Goal: Information Seeking & Learning: Check status

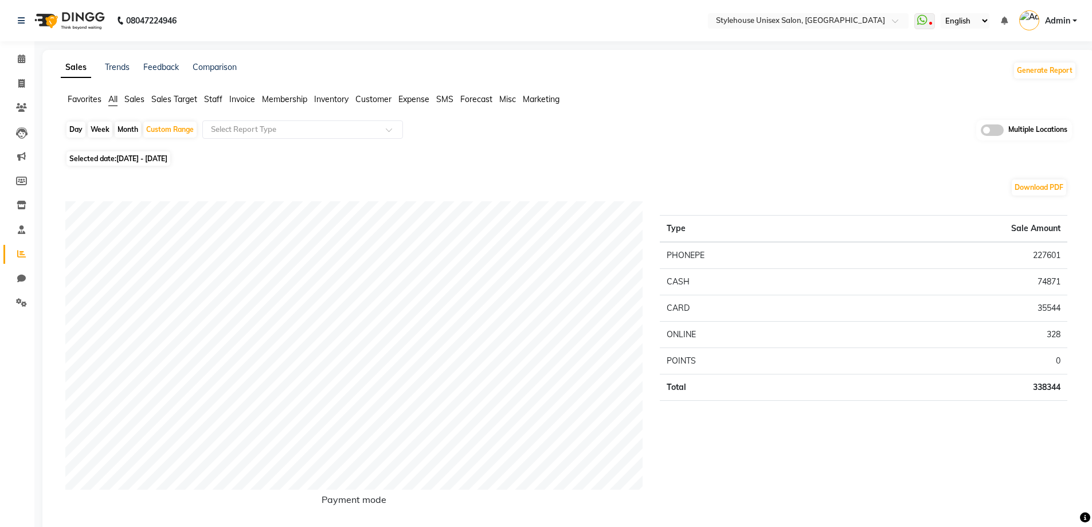
click at [70, 126] on div "Day" at bounding box center [75, 130] width 19 height 16
select select "8"
select select "2025"
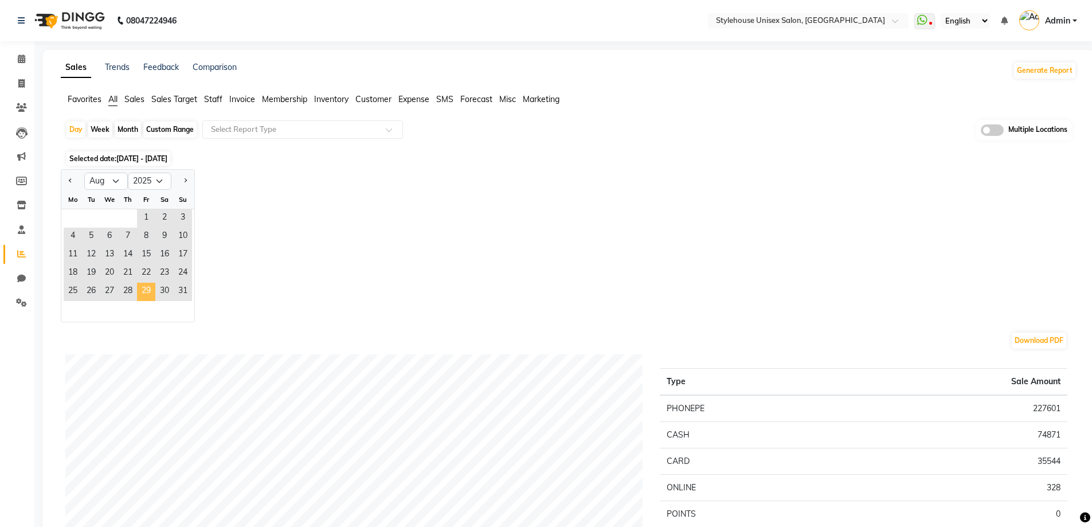
click at [144, 289] on span "29" at bounding box center [146, 292] width 18 height 18
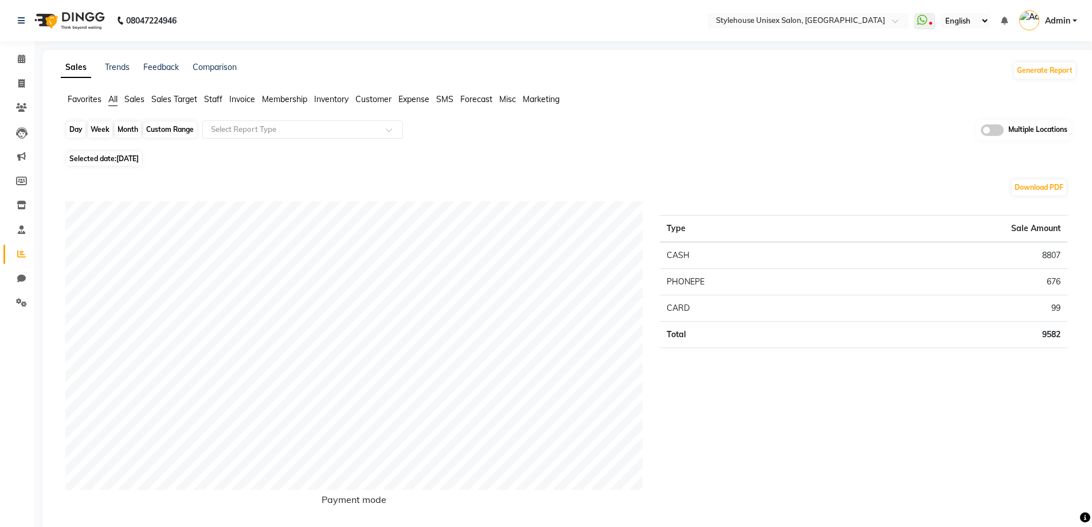
click at [71, 126] on div "Day" at bounding box center [75, 130] width 19 height 16
select select "8"
select select "2025"
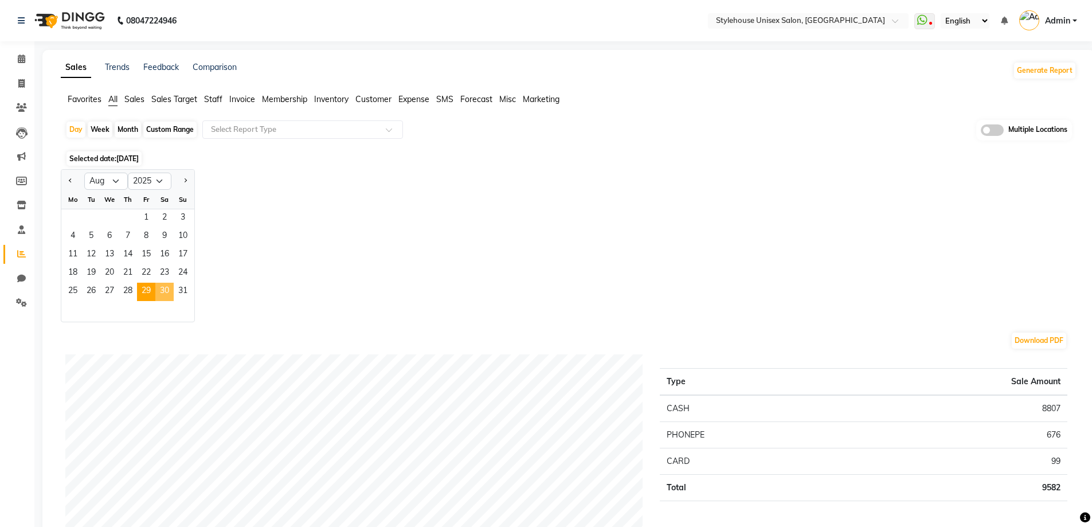
click at [160, 289] on span "30" at bounding box center [164, 292] width 18 height 18
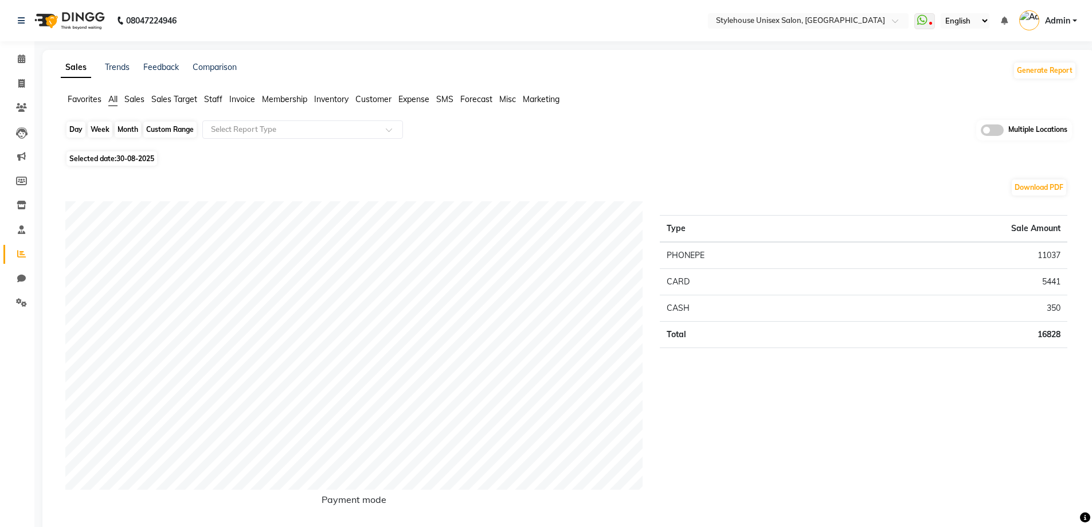
click at [68, 125] on div "Day" at bounding box center [75, 130] width 19 height 16
select select "8"
select select "2025"
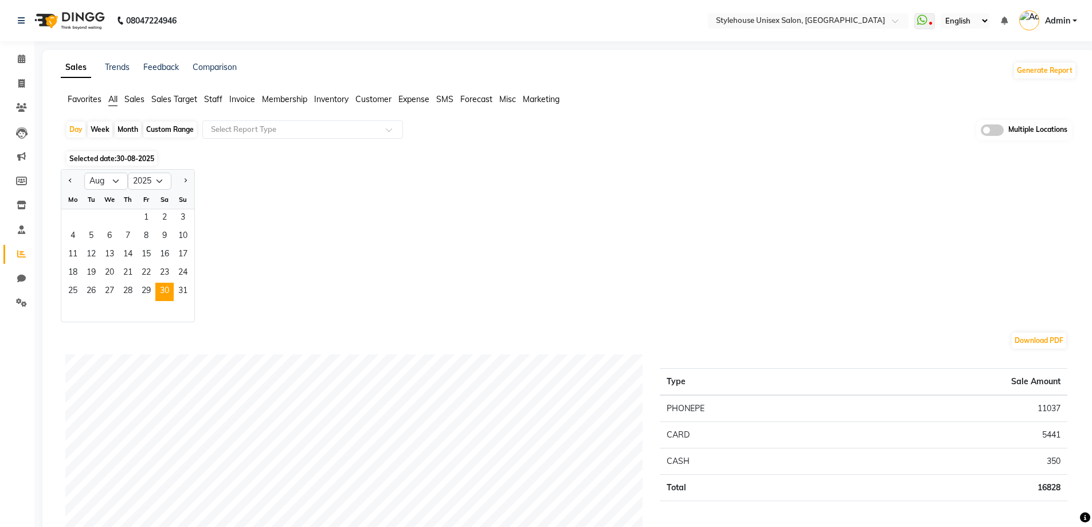
click at [413, 263] on div "Jan Feb Mar Apr May Jun [DATE] Aug Sep Oct Nov [DATE] 2016 2017 2018 2019 2020 …" at bounding box center [569, 245] width 1016 height 153
click at [182, 292] on span "31" at bounding box center [183, 292] width 18 height 18
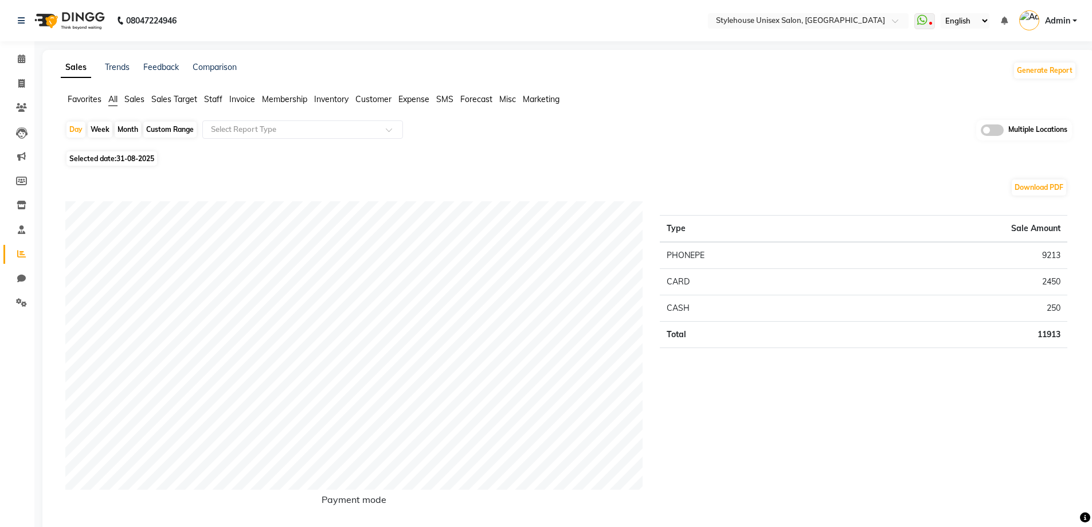
click at [161, 127] on div "Custom Range" at bounding box center [169, 130] width 53 height 16
select select "8"
select select "2025"
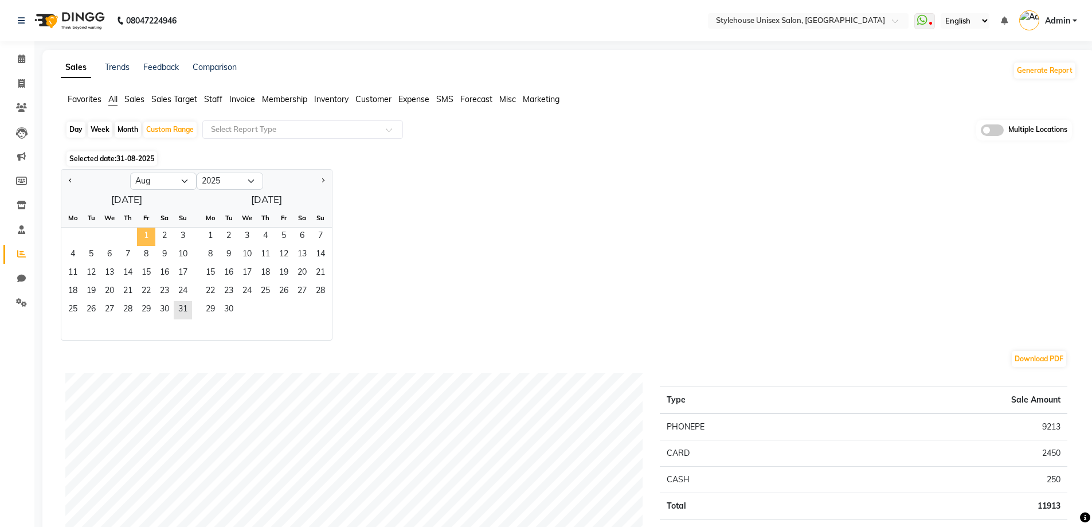
click at [145, 234] on span "1" at bounding box center [146, 237] width 18 height 18
click at [185, 310] on span "31" at bounding box center [183, 310] width 18 height 18
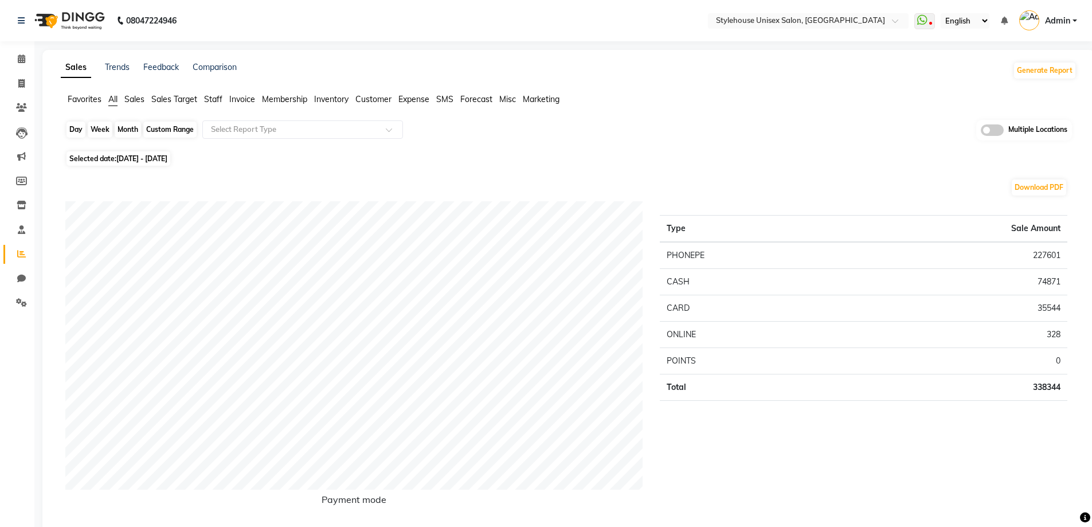
click at [167, 127] on div "Custom Range" at bounding box center [169, 130] width 53 height 16
select select "8"
select select "2025"
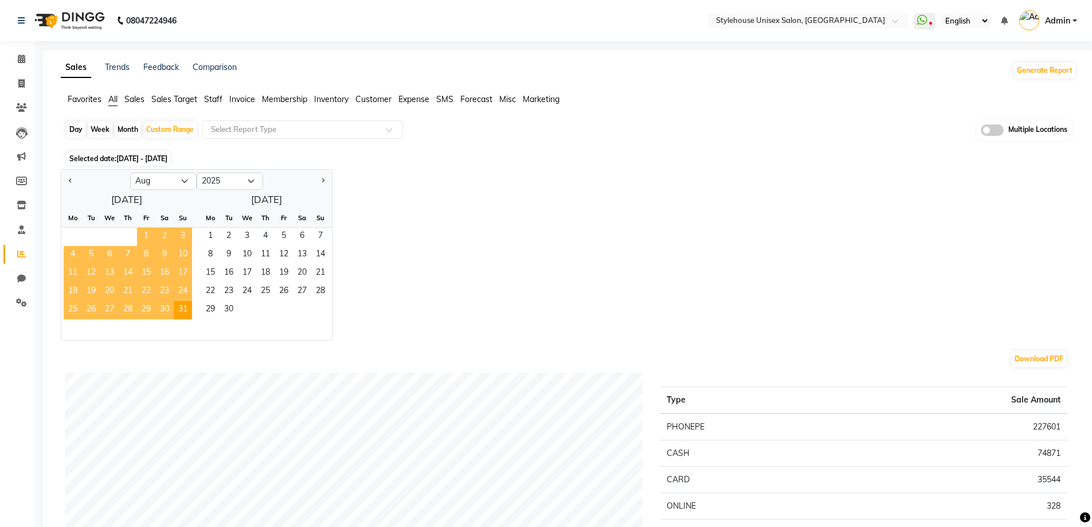
click at [145, 236] on span "1" at bounding box center [146, 237] width 18 height 18
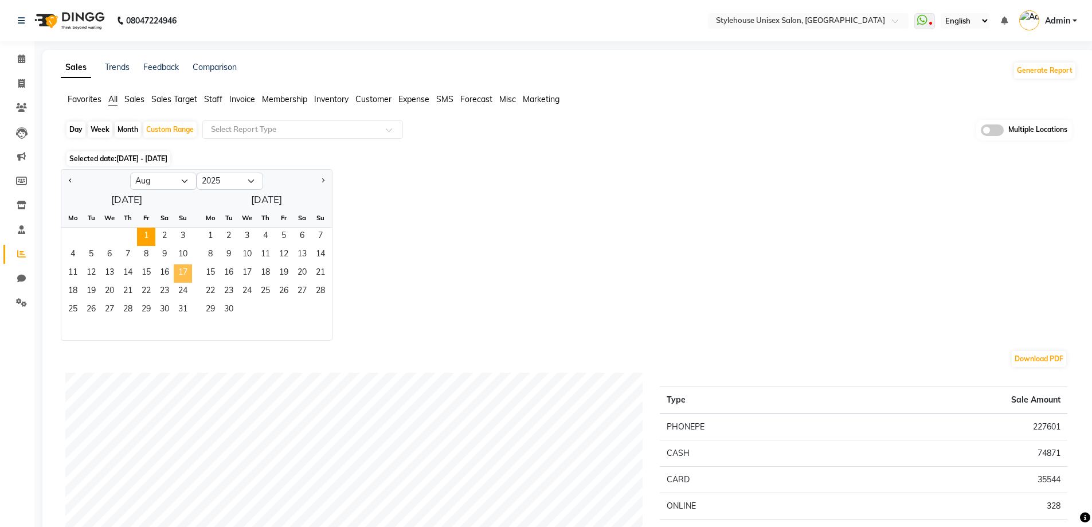
click at [186, 272] on span "17" at bounding box center [183, 273] width 18 height 18
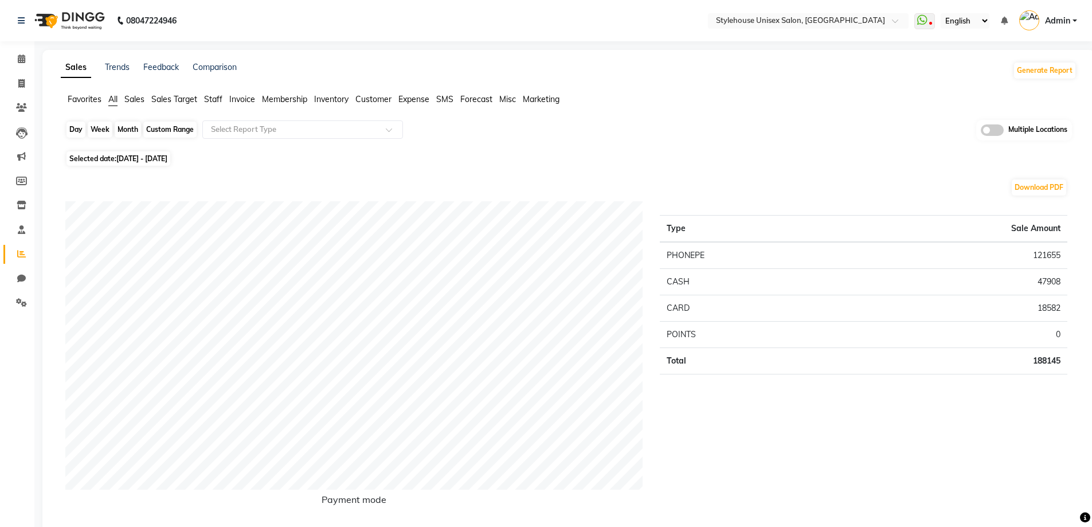
click at [173, 126] on div "Custom Range" at bounding box center [169, 130] width 53 height 16
select select "8"
select select "2025"
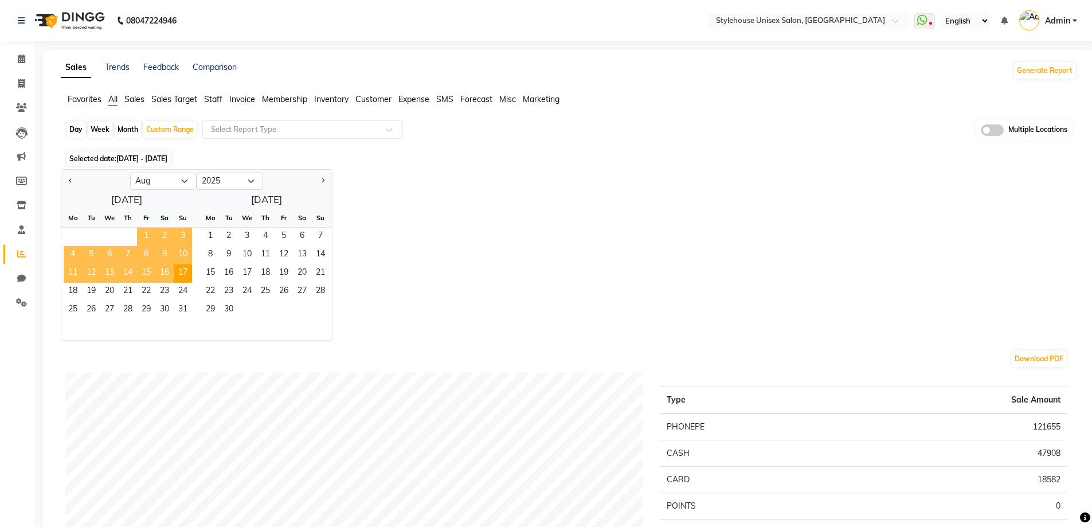
click at [144, 233] on span "1" at bounding box center [146, 237] width 18 height 18
click at [127, 253] on span "7" at bounding box center [128, 255] width 18 height 18
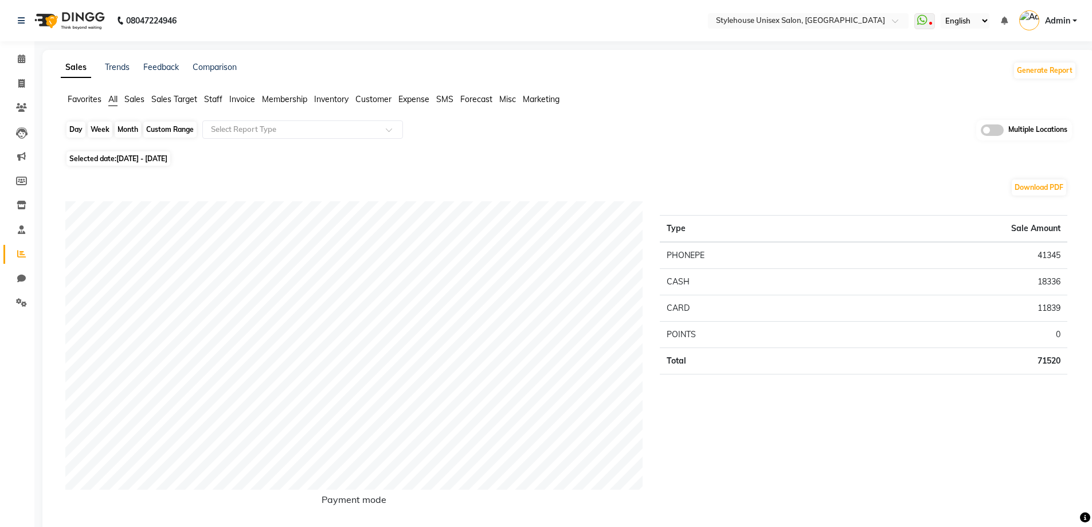
click at [163, 126] on div "Custom Range" at bounding box center [169, 130] width 53 height 16
select select "8"
select select "2025"
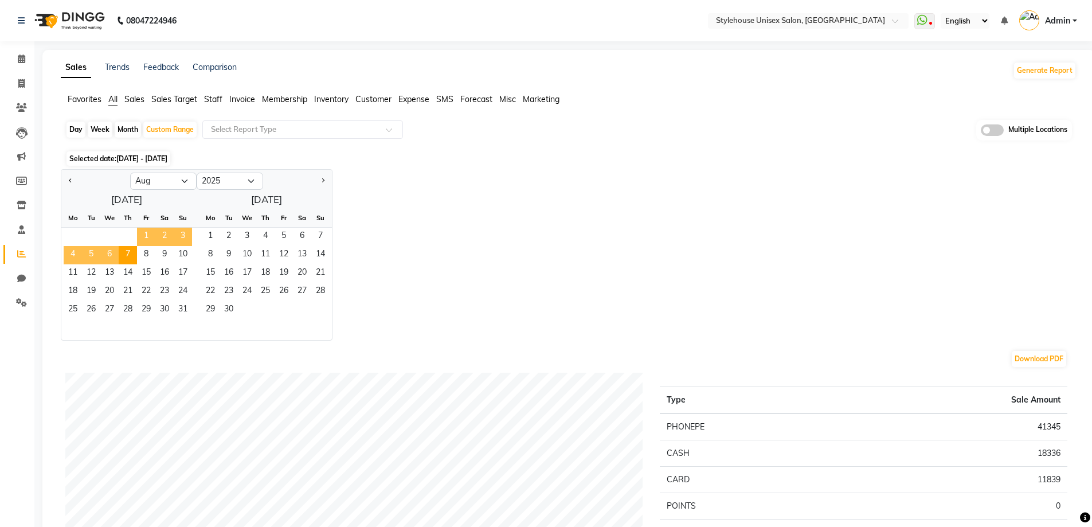
click at [144, 230] on span "1" at bounding box center [146, 237] width 18 height 18
click at [183, 232] on span "3" at bounding box center [183, 237] width 18 height 18
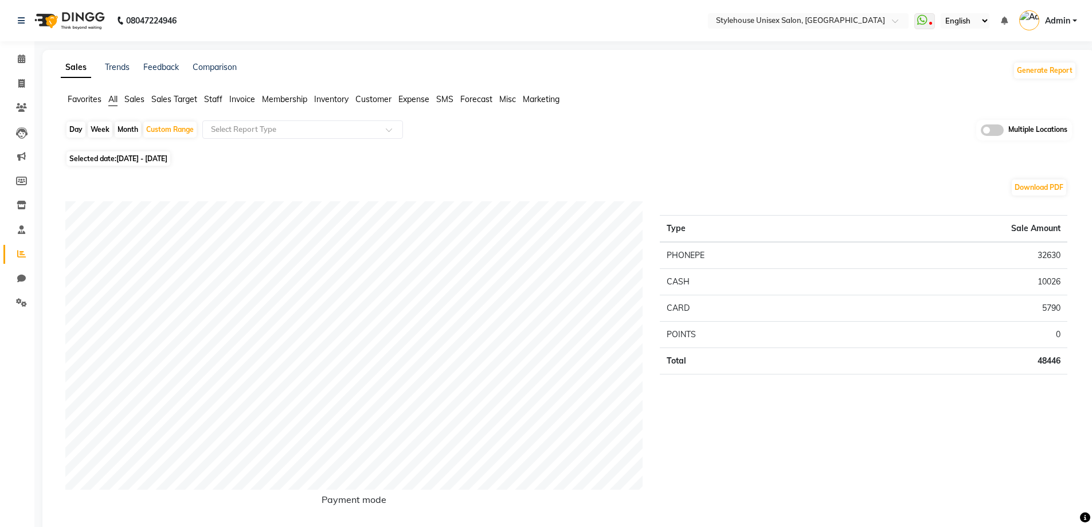
click at [77, 128] on div "Day" at bounding box center [75, 130] width 19 height 16
select select "8"
select select "2025"
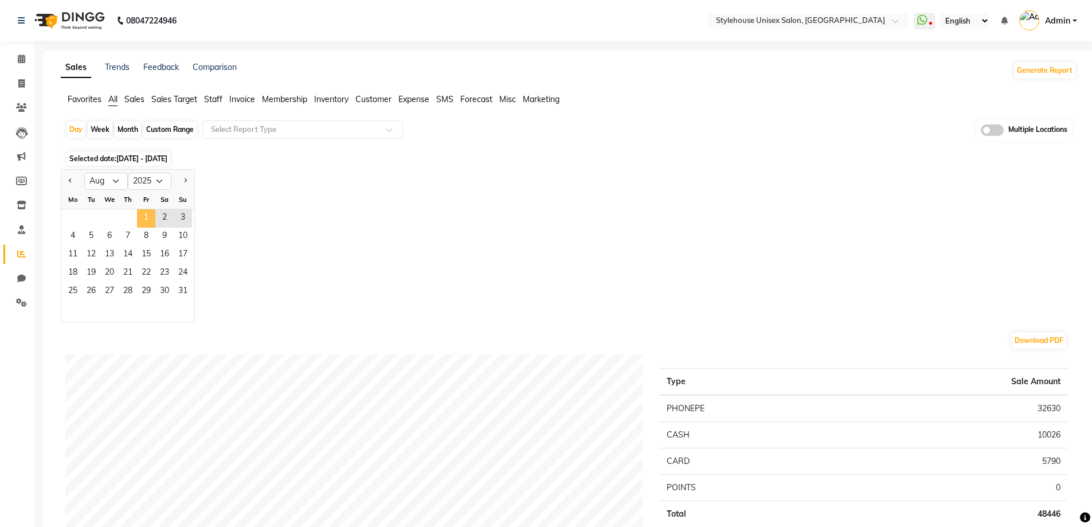
click at [148, 214] on span "1" at bounding box center [146, 218] width 18 height 18
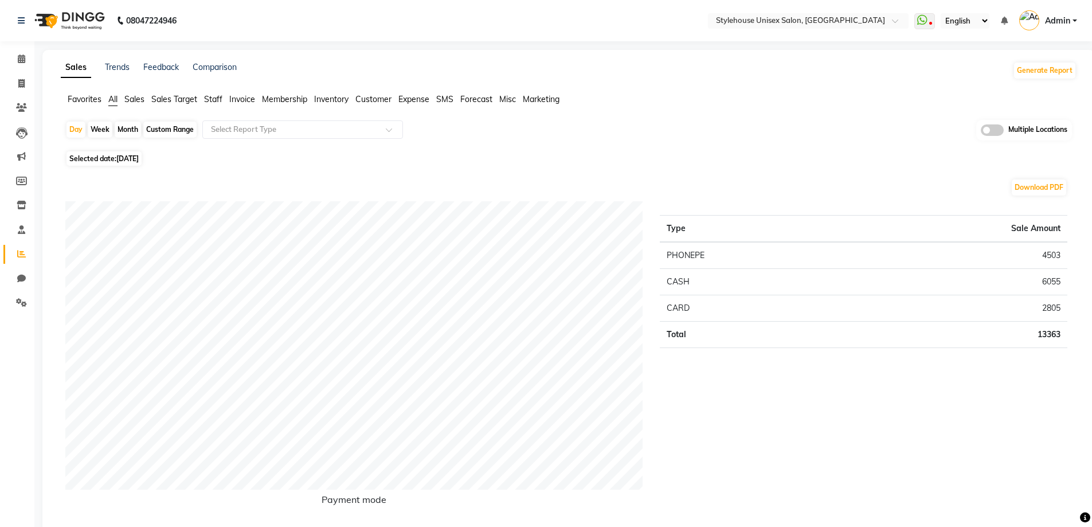
click at [87, 126] on div "Day Week Month Custom Range Select Report Type Multiple Locations" at bounding box center [568, 134] width 1007 height 28
click at [69, 127] on div "Day" at bounding box center [75, 130] width 19 height 16
select select "8"
select select "2025"
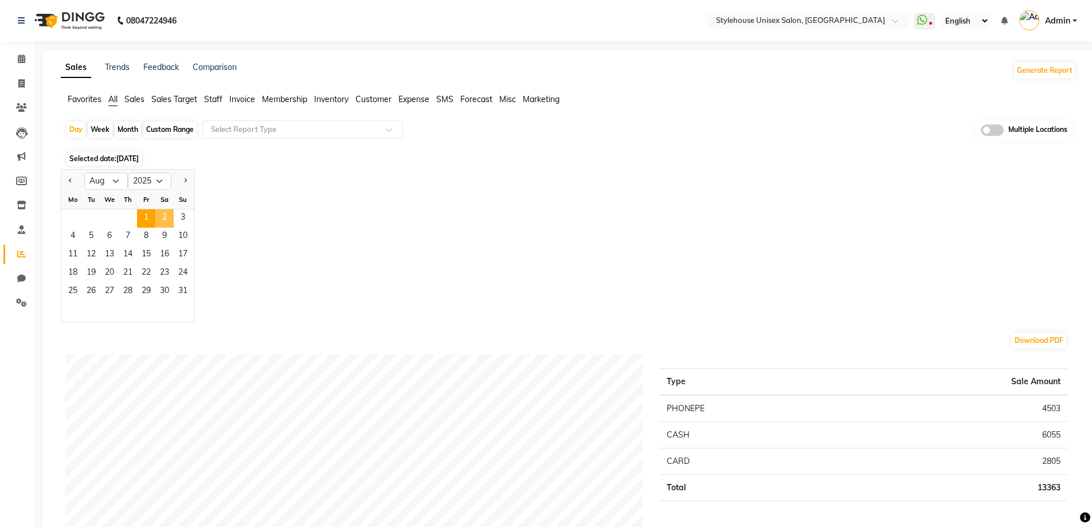
click at [162, 218] on span "2" at bounding box center [164, 218] width 18 height 18
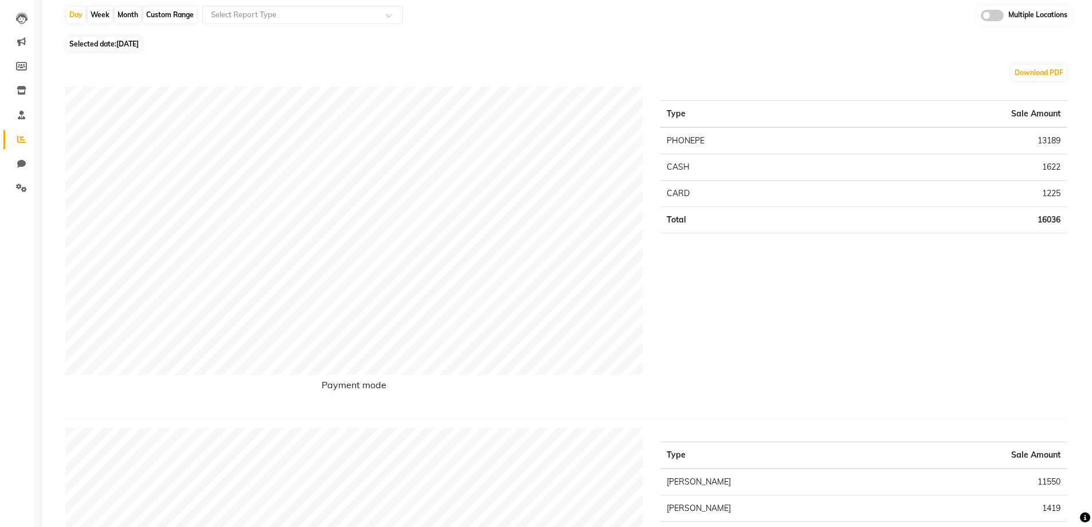
scroll to position [57, 0]
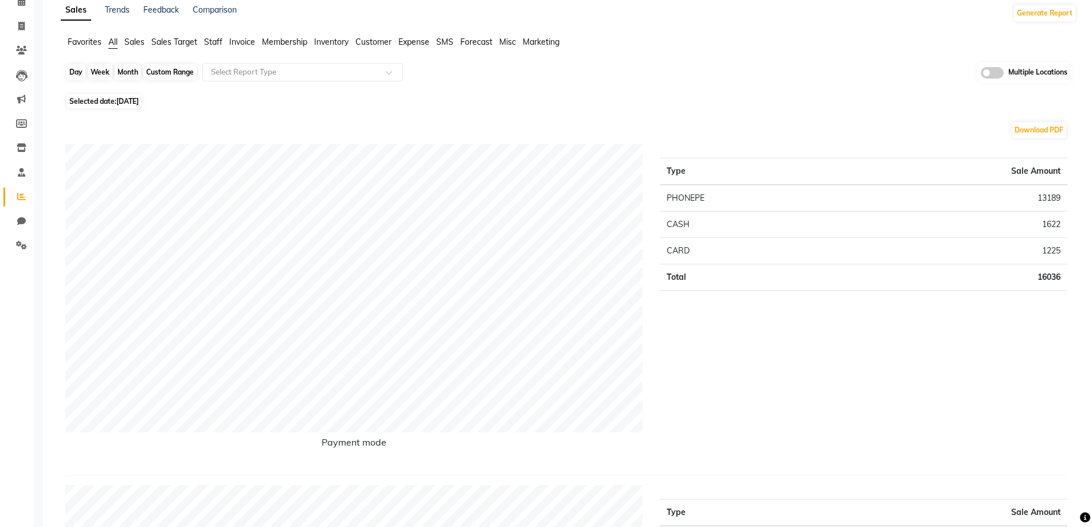
click at [74, 71] on div "Day" at bounding box center [75, 72] width 19 height 16
select select "8"
select select "2025"
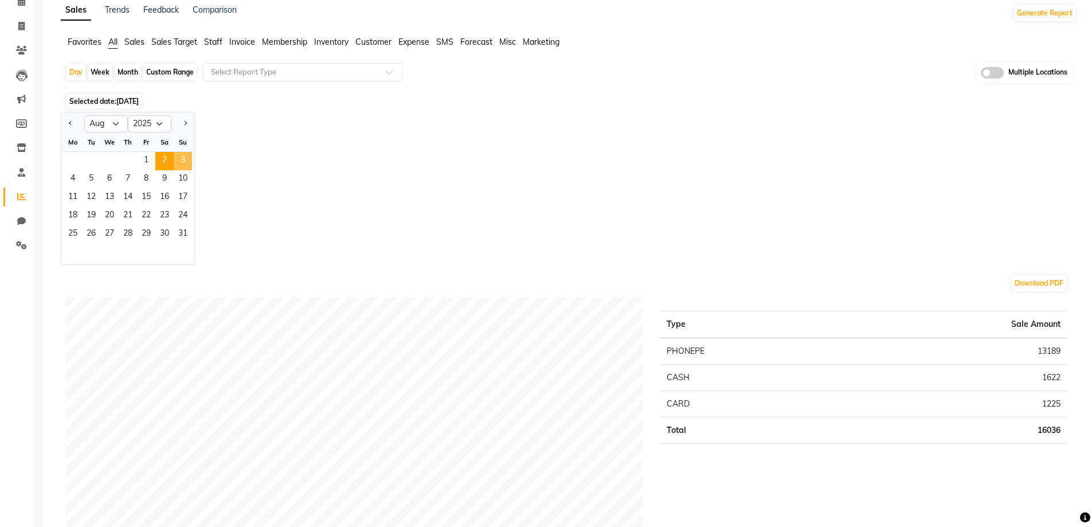
click at [184, 155] on span "3" at bounding box center [183, 161] width 18 height 18
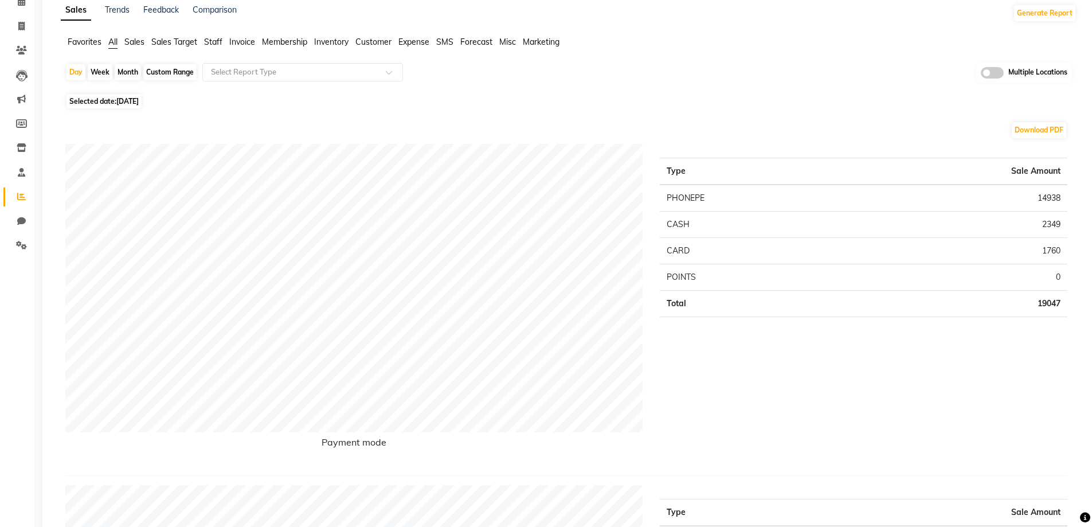
scroll to position [0, 0]
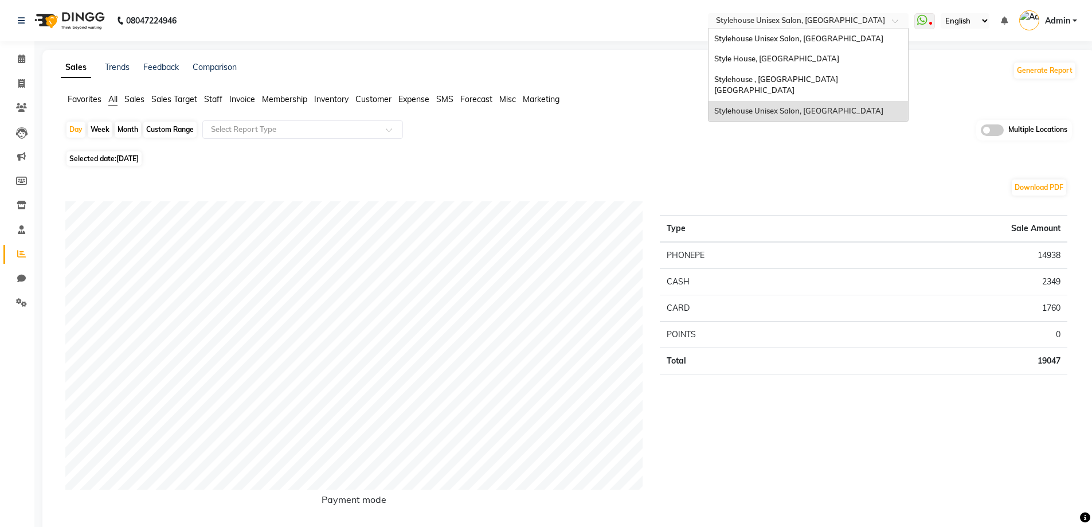
click at [815, 21] on input "text" at bounding box center [797, 21] width 166 height 11
click at [793, 77] on span "Stylehouse , [GEOGRAPHIC_DATA] [GEOGRAPHIC_DATA]" at bounding box center [777, 85] width 126 height 21
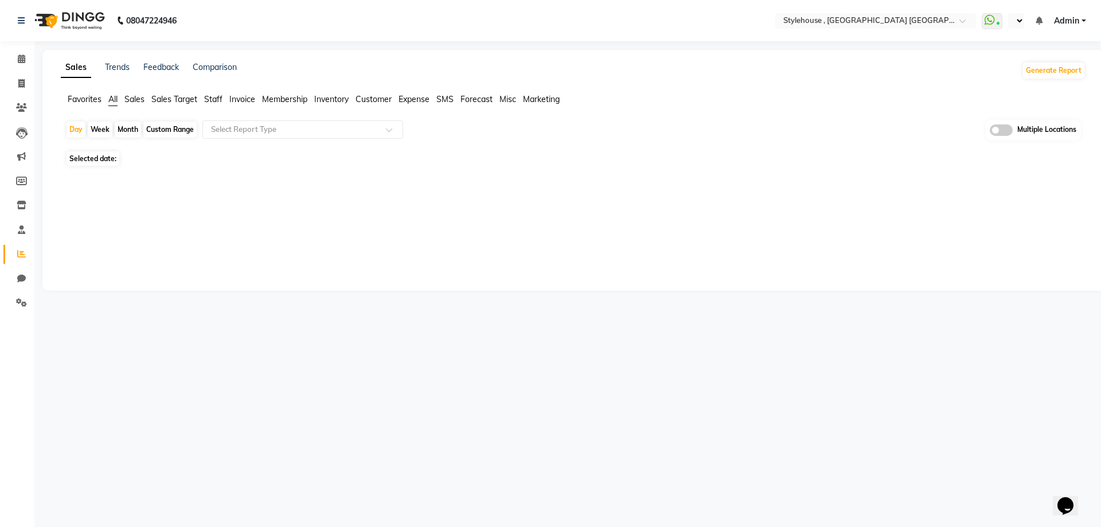
select select "en"
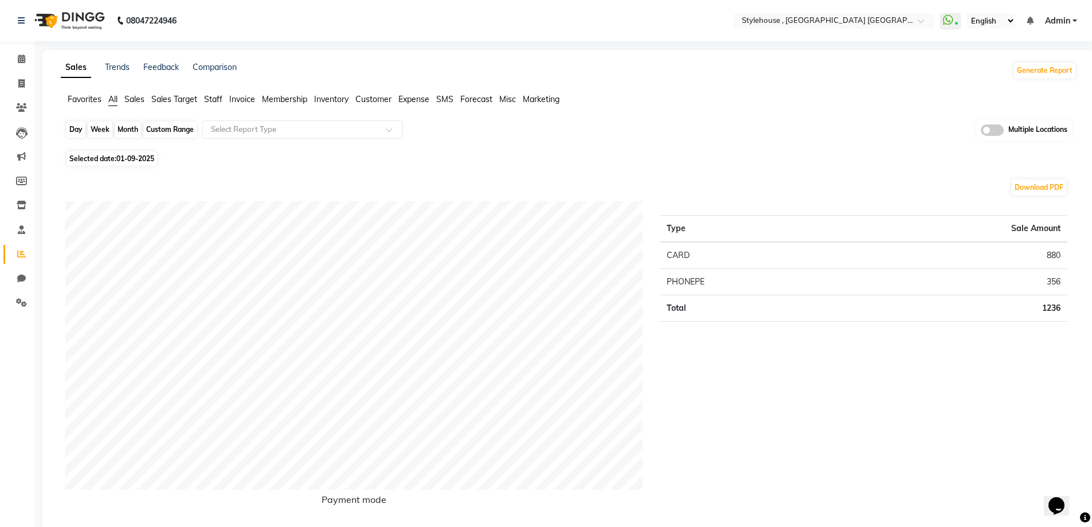
click at [75, 128] on div "Day" at bounding box center [75, 130] width 19 height 16
select select "9"
select select "2025"
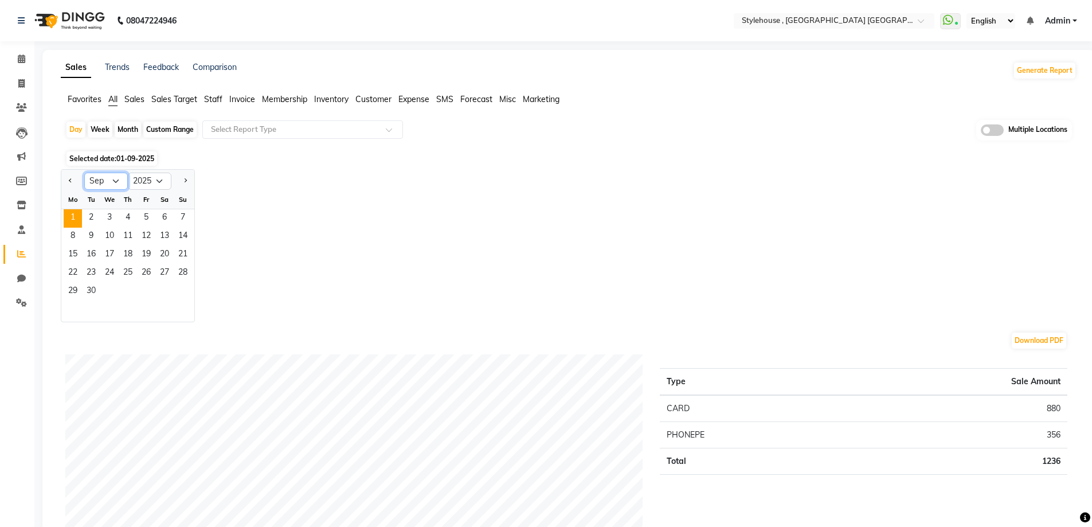
click at [103, 179] on select "Jan Feb Mar Apr May Jun Jul Aug Sep Oct Nov Dec" at bounding box center [106, 181] width 44 height 17
select select "8"
click at [84, 173] on select "Jan Feb Mar Apr May Jun Jul Aug Sep Oct Nov Dec" at bounding box center [106, 181] width 44 height 17
click at [143, 289] on span "29" at bounding box center [146, 292] width 18 height 18
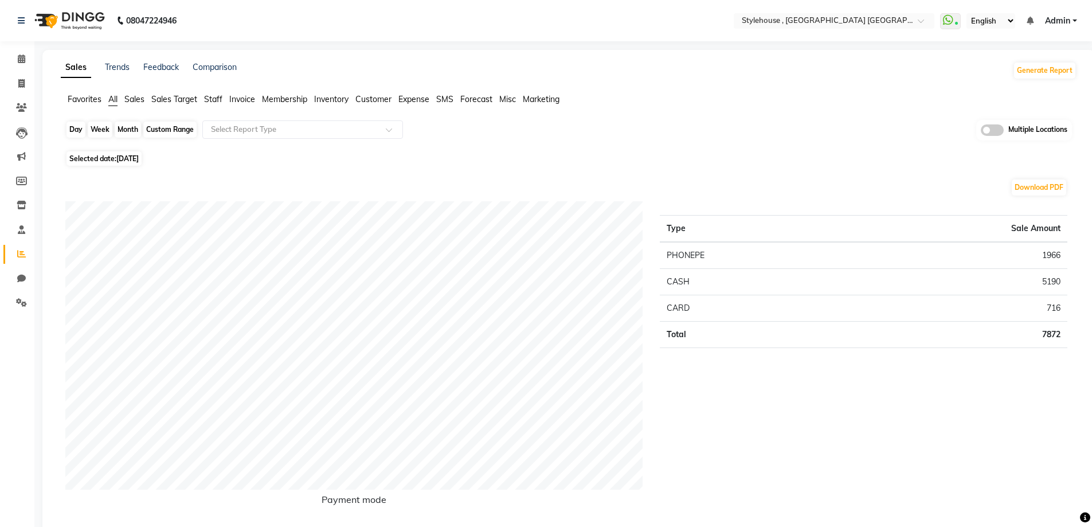
click at [72, 128] on div "Day" at bounding box center [75, 130] width 19 height 16
select select "8"
select select "2025"
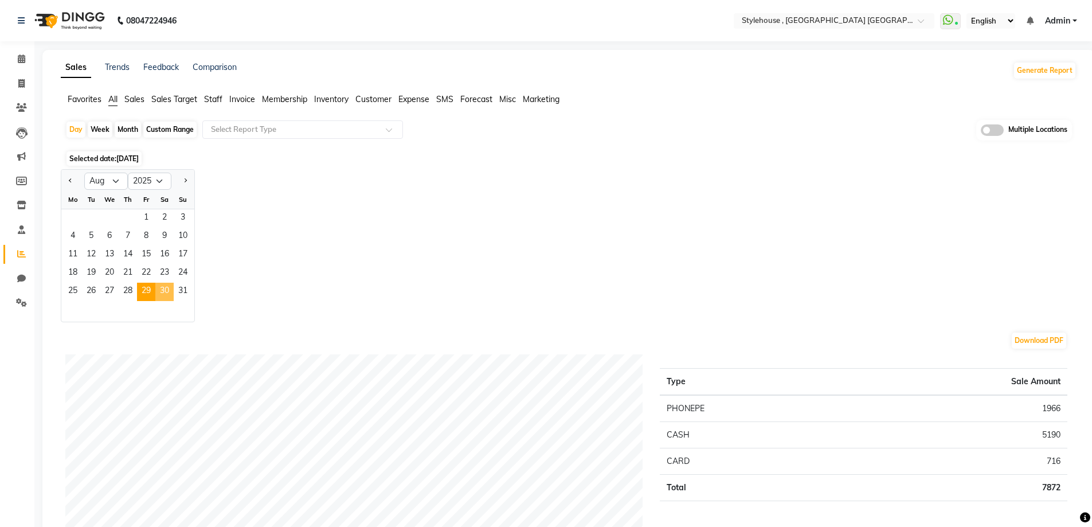
click at [161, 287] on span "30" at bounding box center [164, 292] width 18 height 18
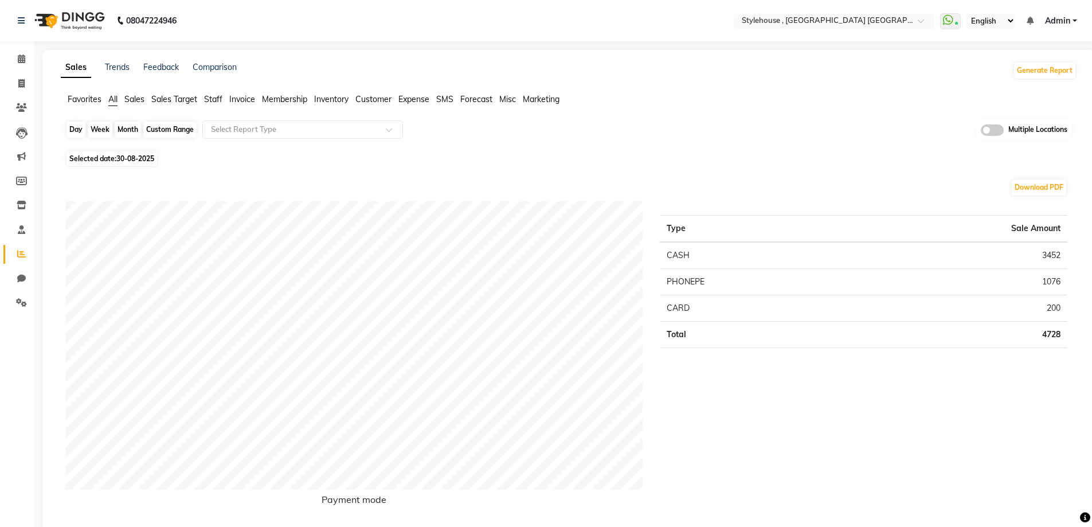
click at [74, 125] on div "Day" at bounding box center [75, 130] width 19 height 16
select select "8"
select select "2025"
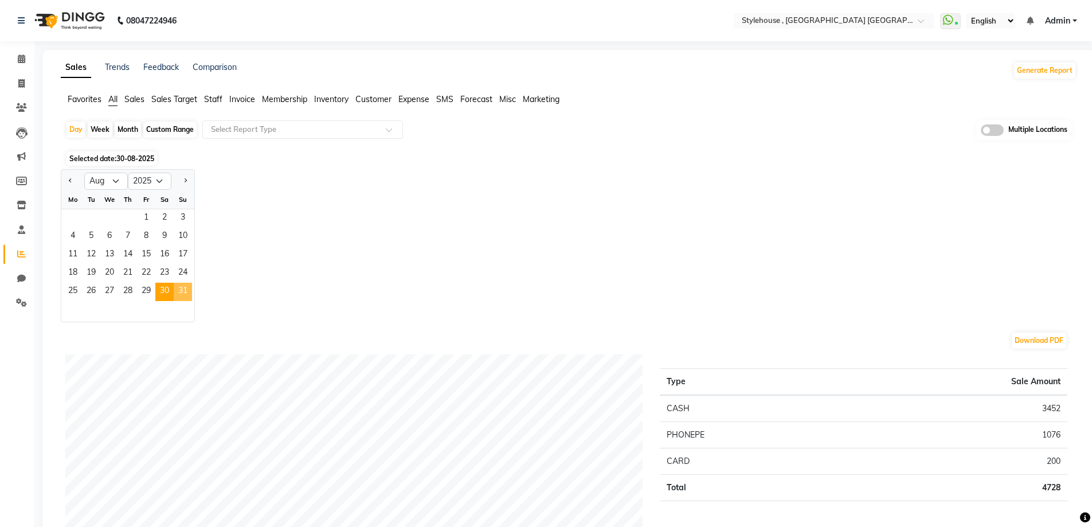
click at [180, 287] on span "31" at bounding box center [183, 292] width 18 height 18
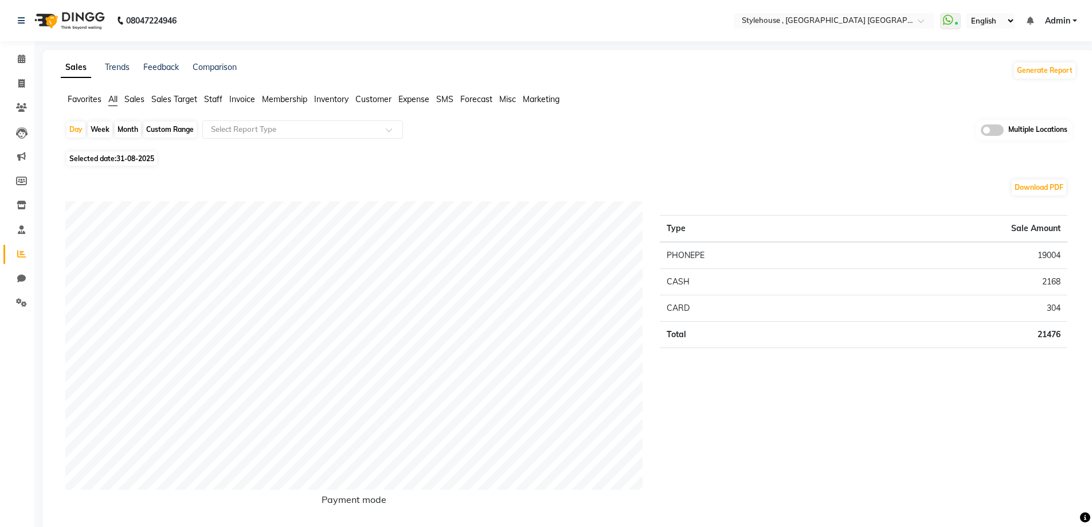
click at [159, 128] on div "Custom Range" at bounding box center [169, 130] width 53 height 16
select select "8"
select select "2025"
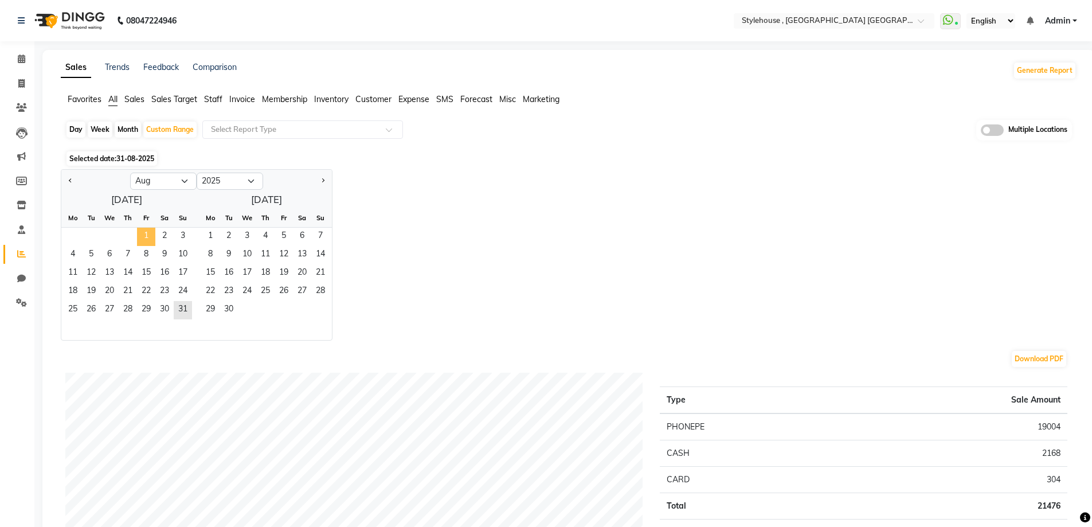
click at [145, 233] on span "1" at bounding box center [146, 237] width 18 height 18
click at [183, 311] on span "31" at bounding box center [183, 310] width 18 height 18
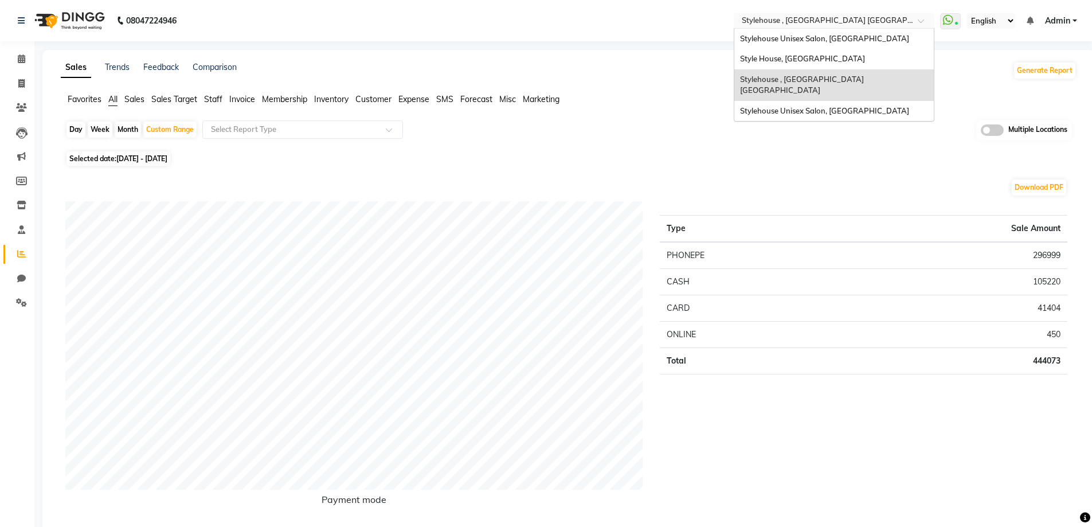
click at [804, 18] on input "text" at bounding box center [822, 21] width 166 height 11
click at [804, 37] on span "Stylehouse Unisex Salon, [GEOGRAPHIC_DATA]" at bounding box center [824, 38] width 169 height 9
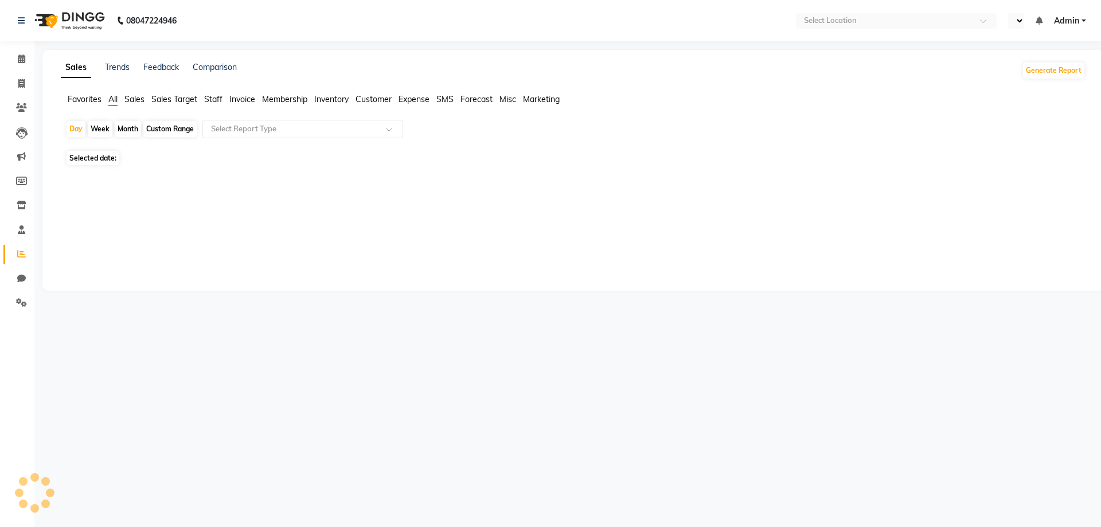
select select "en"
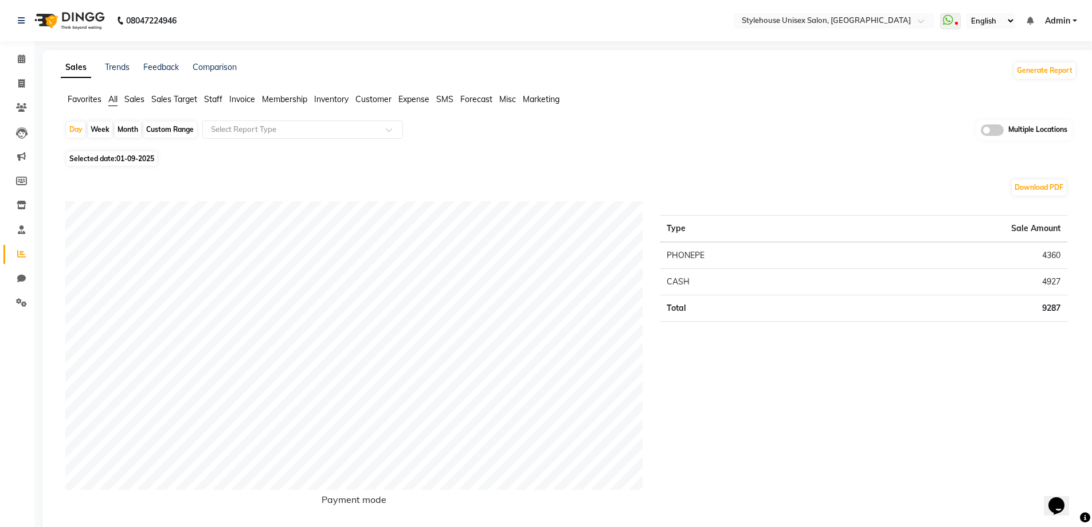
click at [166, 130] on div "Custom Range" at bounding box center [169, 130] width 53 height 16
select select "9"
select select "2025"
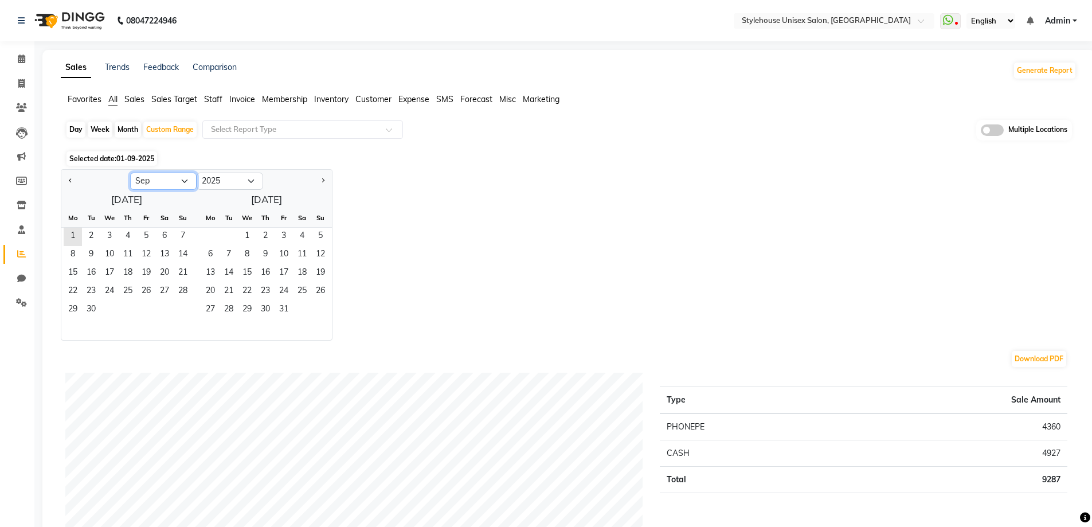
click at [158, 182] on select "Jan Feb Mar Apr May Jun Jul Aug Sep Oct Nov Dec" at bounding box center [163, 181] width 66 height 17
select select "8"
click at [130, 173] on select "Jan Feb Mar Apr May Jun Jul Aug Sep Oct Nov Dec" at bounding box center [163, 181] width 66 height 17
click at [146, 233] on span "1" at bounding box center [146, 237] width 18 height 18
click at [186, 307] on span "31" at bounding box center [183, 310] width 18 height 18
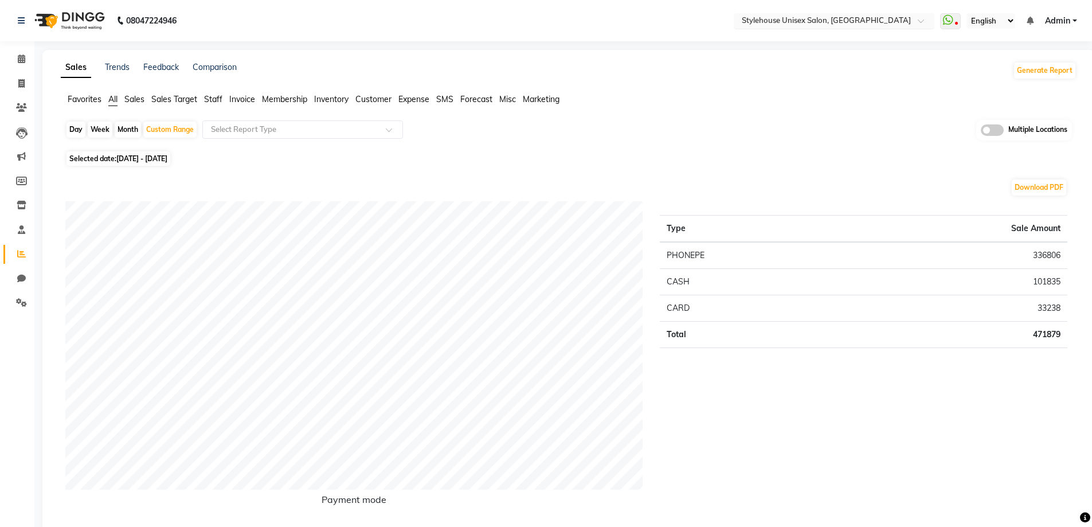
click at [814, 18] on input "text" at bounding box center [822, 21] width 166 height 11
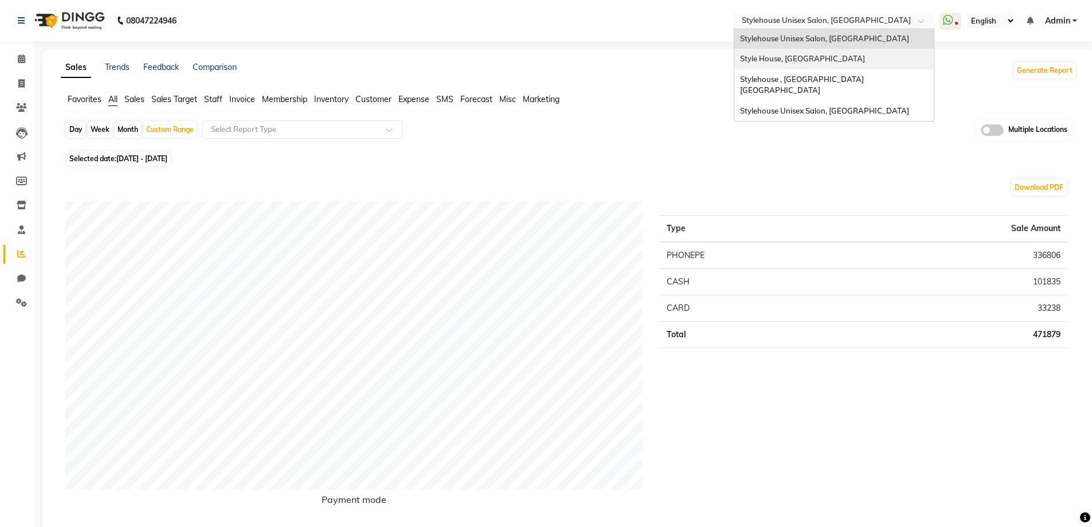
click at [808, 56] on span "Style House, [GEOGRAPHIC_DATA]" at bounding box center [802, 58] width 125 height 9
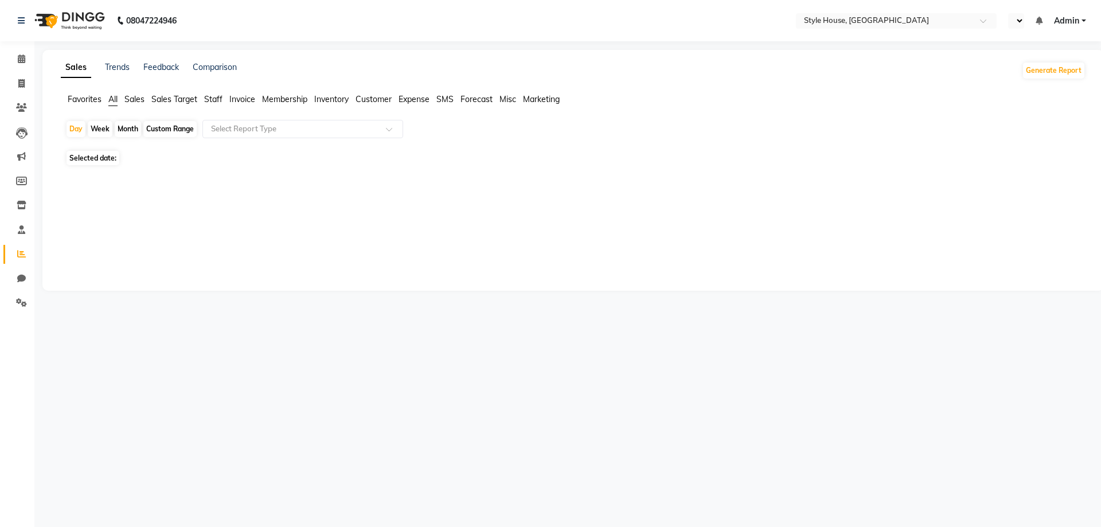
select select "en"
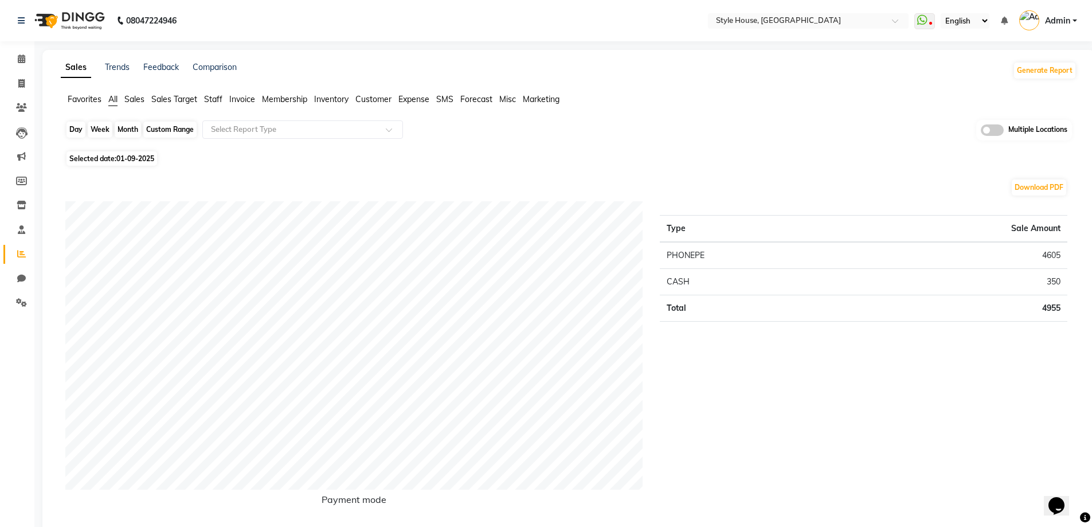
click at [73, 125] on div "Day" at bounding box center [75, 130] width 19 height 16
select select "9"
select select "2025"
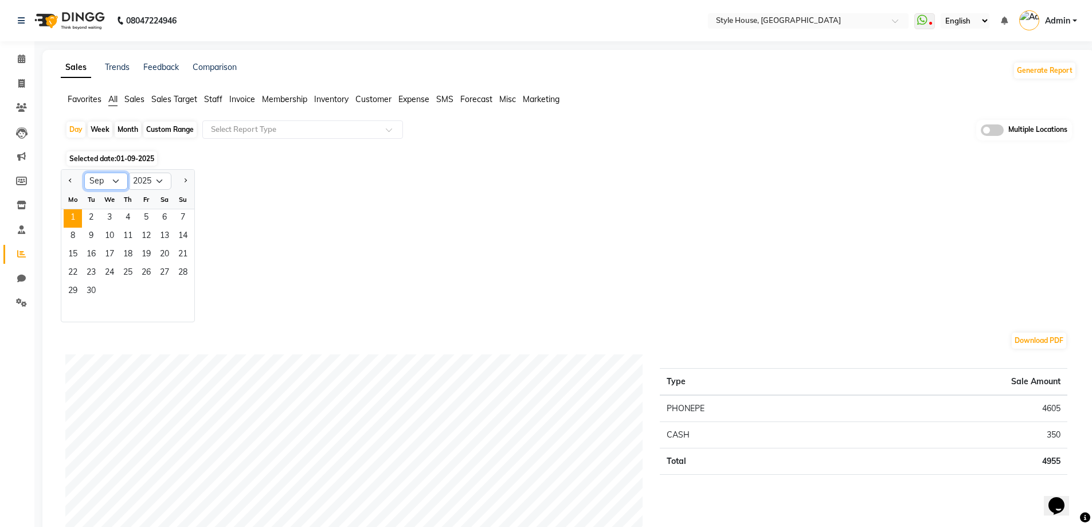
click at [109, 181] on select "Jan Feb Mar Apr May Jun Jul Aug Sep Oct Nov Dec" at bounding box center [106, 181] width 44 height 17
select select "8"
click at [84, 173] on select "Jan Feb Mar Apr May Jun Jul Aug Sep Oct Nov Dec" at bounding box center [106, 181] width 44 height 17
click at [71, 288] on span "25" at bounding box center [73, 292] width 18 height 18
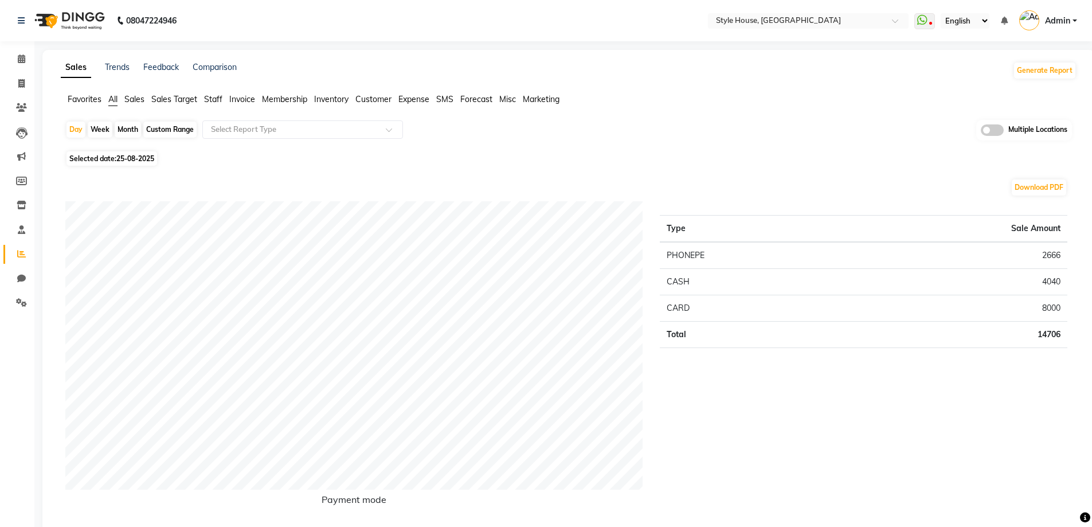
click at [170, 128] on div "Custom Range" at bounding box center [169, 130] width 53 height 16
select select "8"
select select "2025"
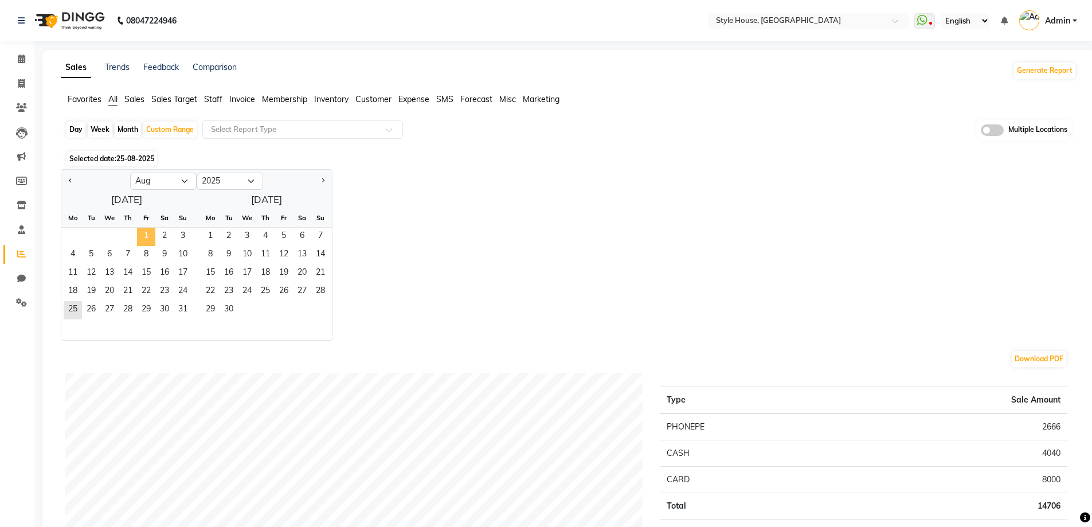
click at [147, 232] on span "1" at bounding box center [146, 237] width 18 height 18
click at [185, 306] on span "31" at bounding box center [183, 310] width 18 height 18
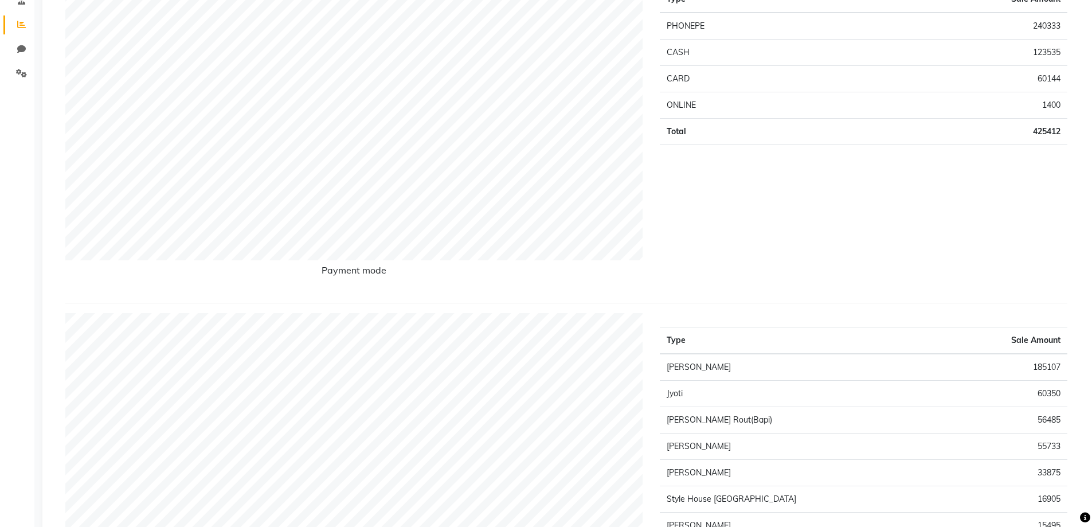
scroll to position [401, 0]
